Goal: Information Seeking & Learning: Learn about a topic

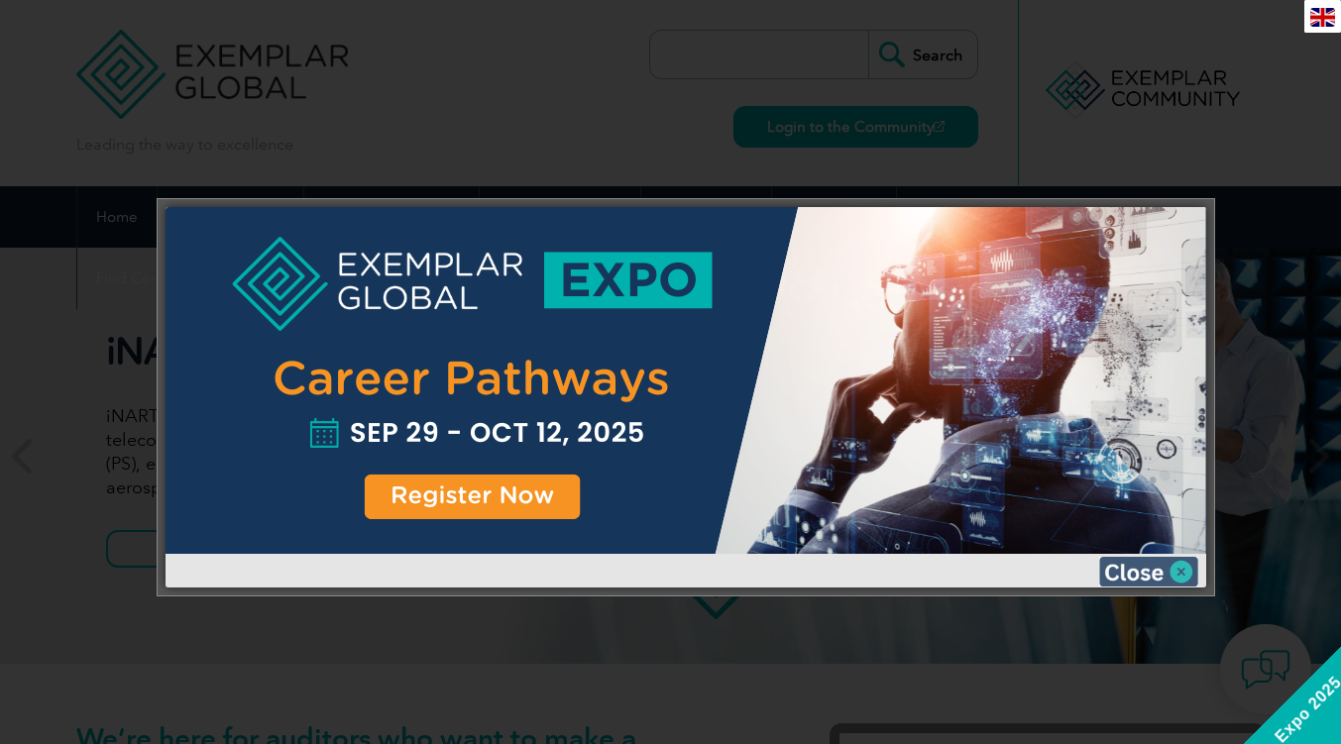
click at [1181, 570] on img at bounding box center [1148, 572] width 99 height 30
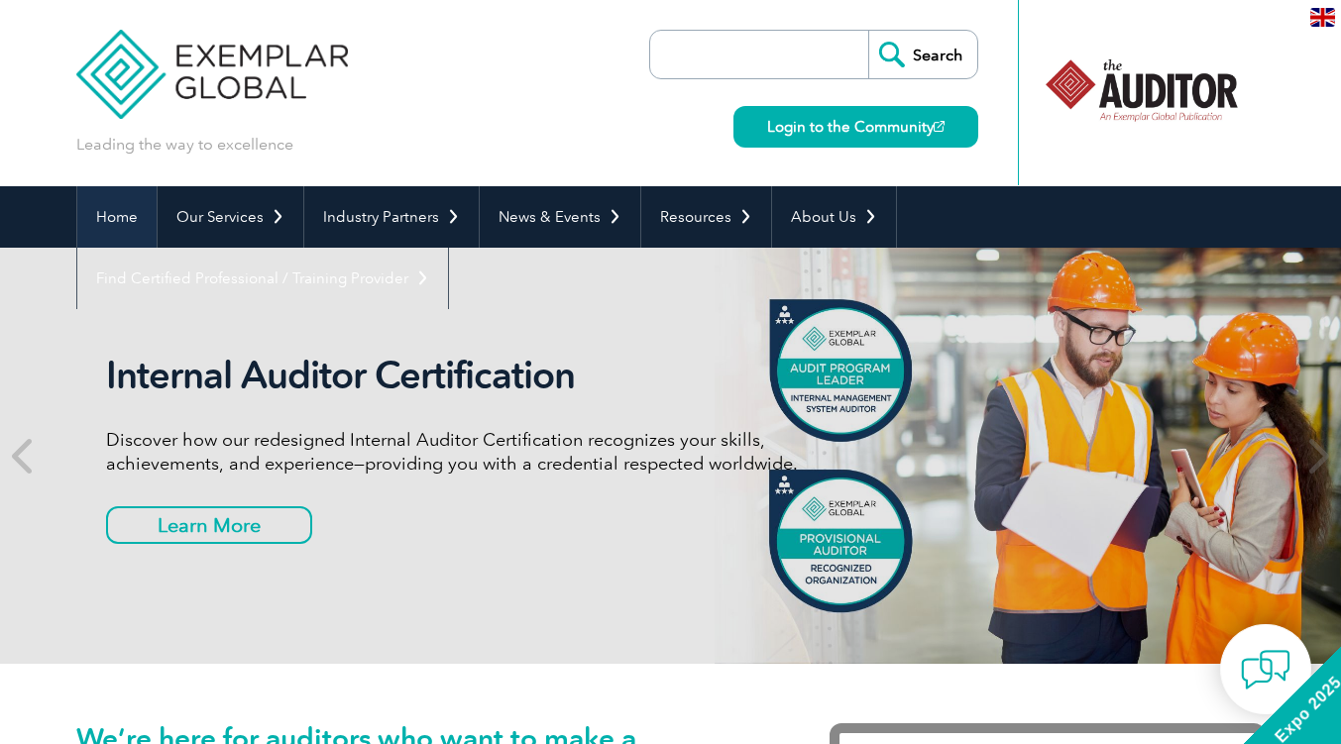
click at [103, 207] on link "Home" at bounding box center [116, 216] width 79 height 61
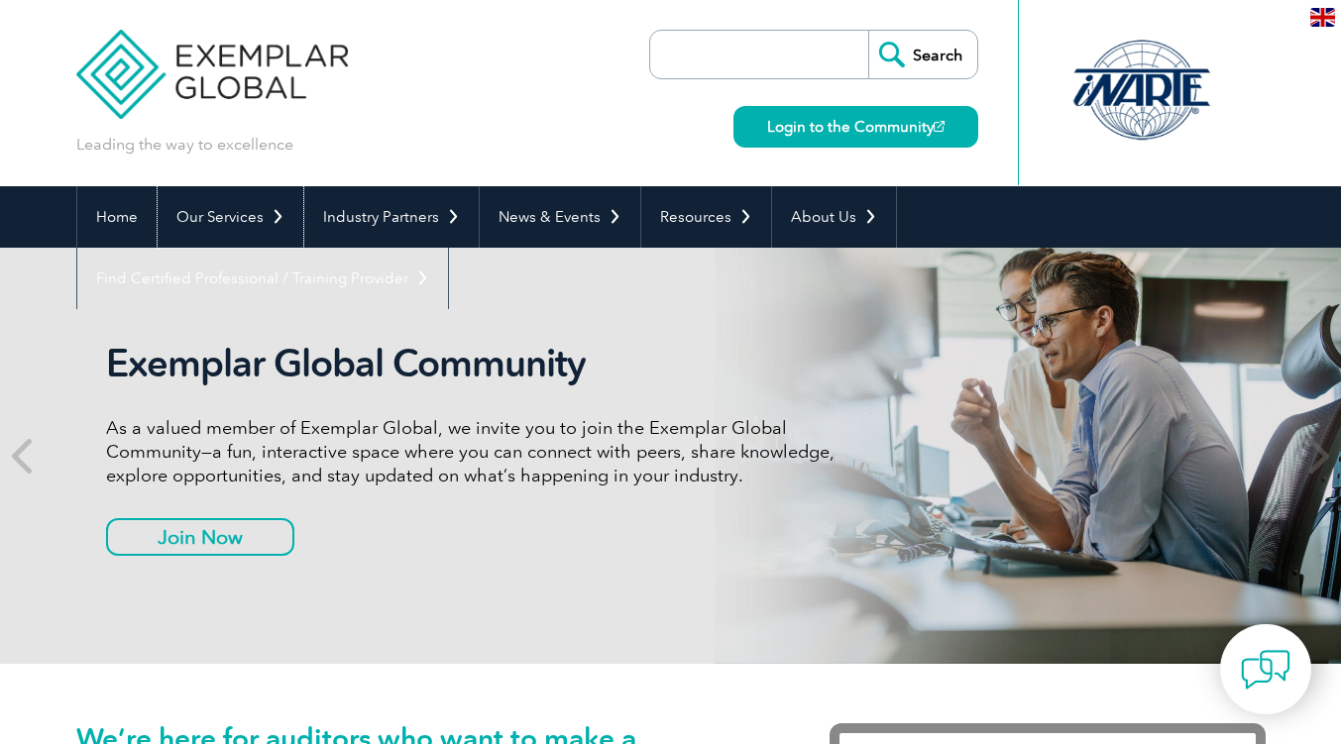
click at [211, 211] on link "Our Services" at bounding box center [231, 216] width 146 height 61
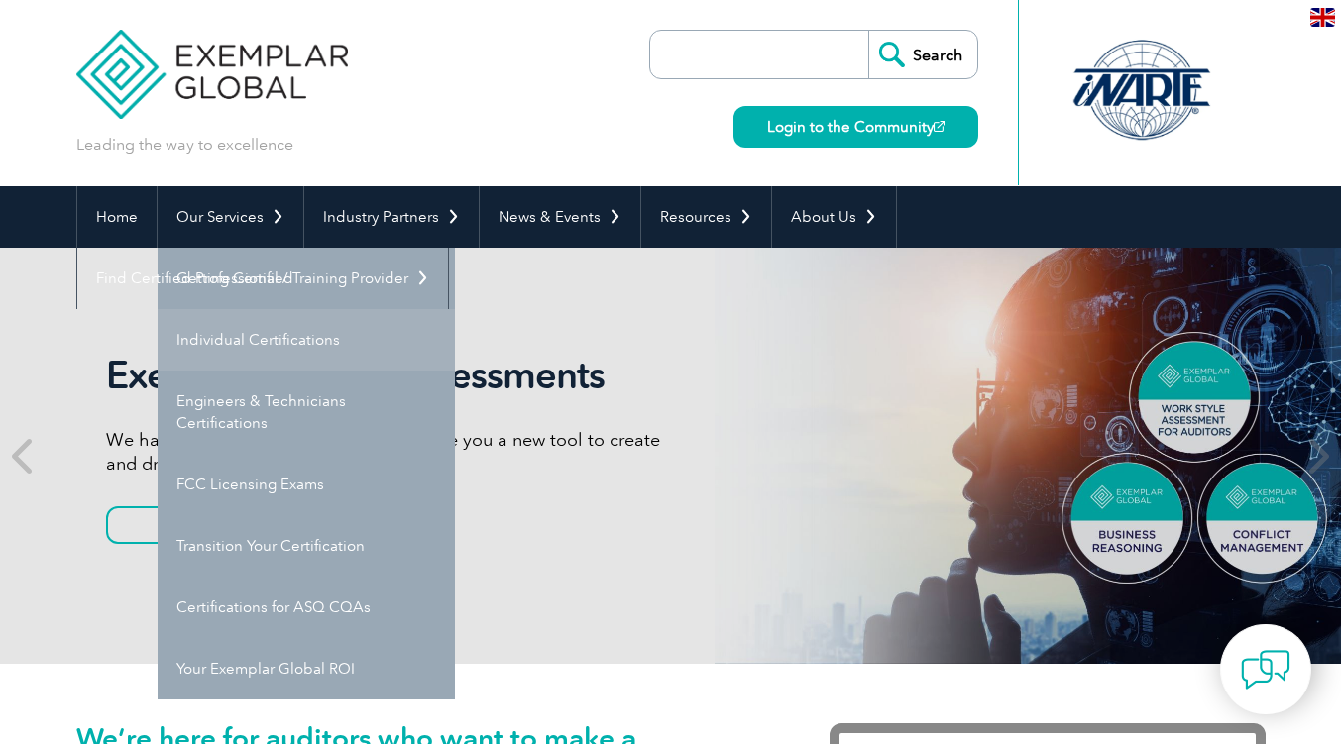
click at [226, 343] on link "Individual Certifications" at bounding box center [306, 339] width 297 height 61
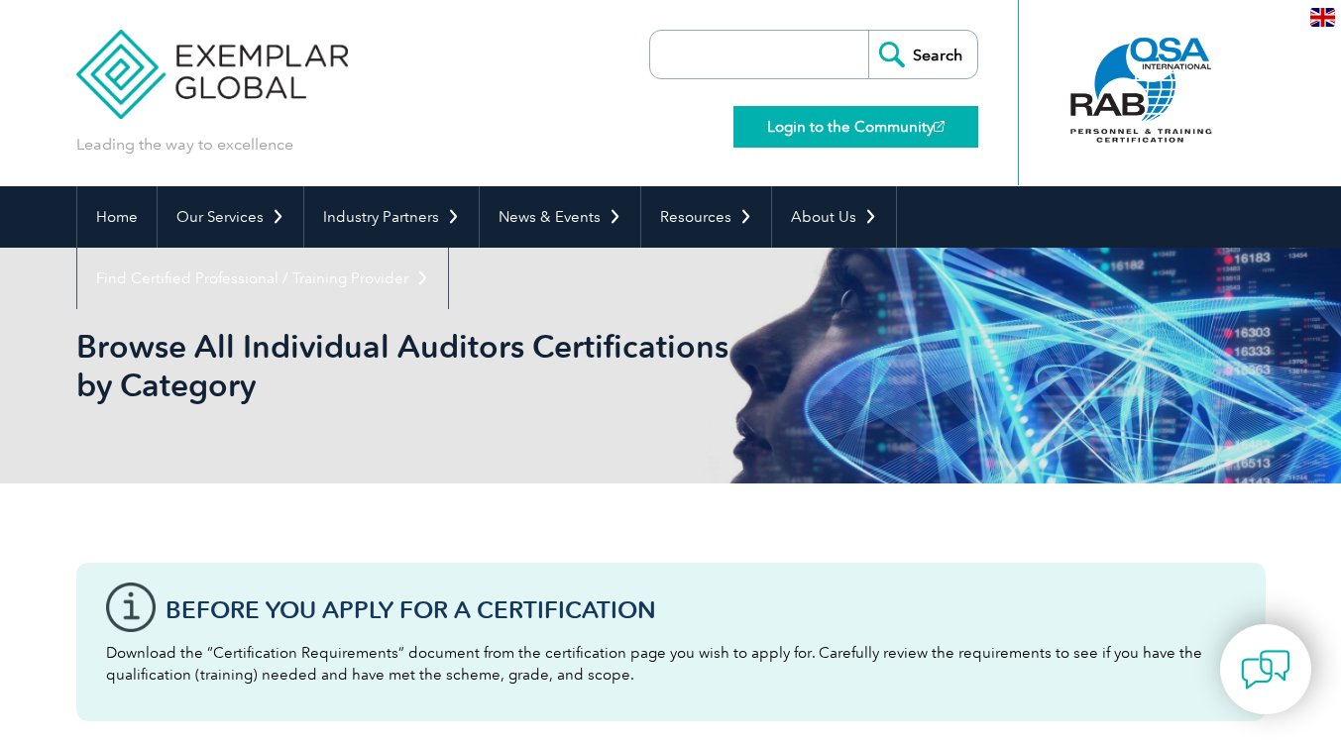
click at [813, 125] on link "Login to the Community" at bounding box center [855, 127] width 245 height 42
